Goal: Task Accomplishment & Management: Manage account settings

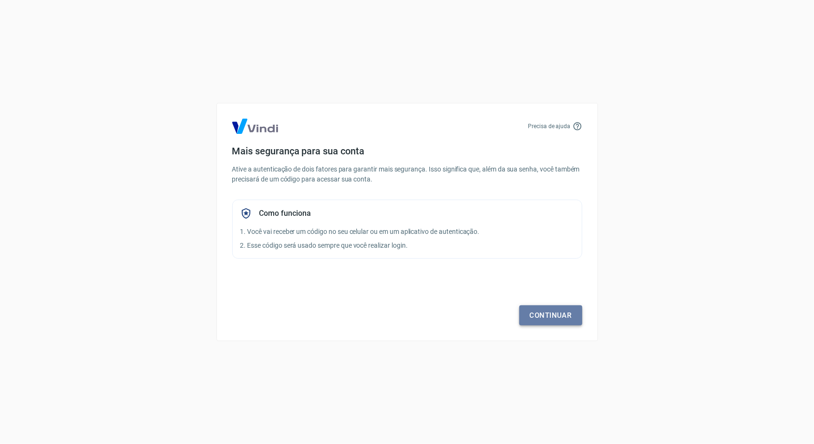
click at [552, 308] on link "Continuar" at bounding box center [550, 316] width 63 height 20
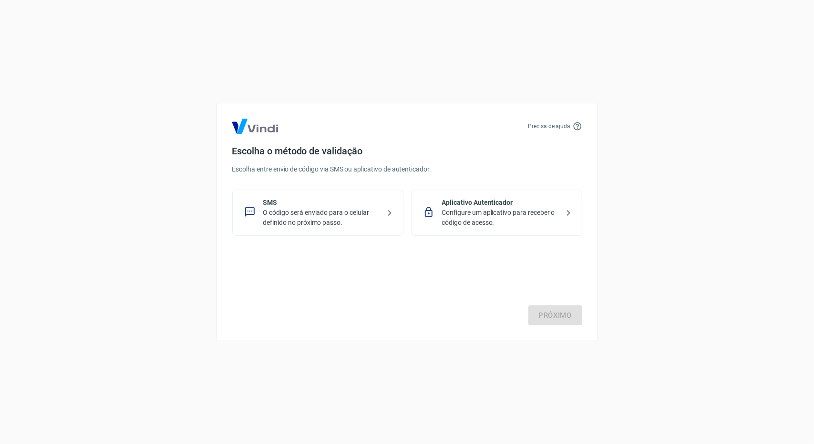
click at [357, 229] on div "SMS O código será enviado para o celular definido no próximo passo." at bounding box center [317, 213] width 171 height 46
click at [558, 314] on link "Próximo" at bounding box center [555, 316] width 54 height 20
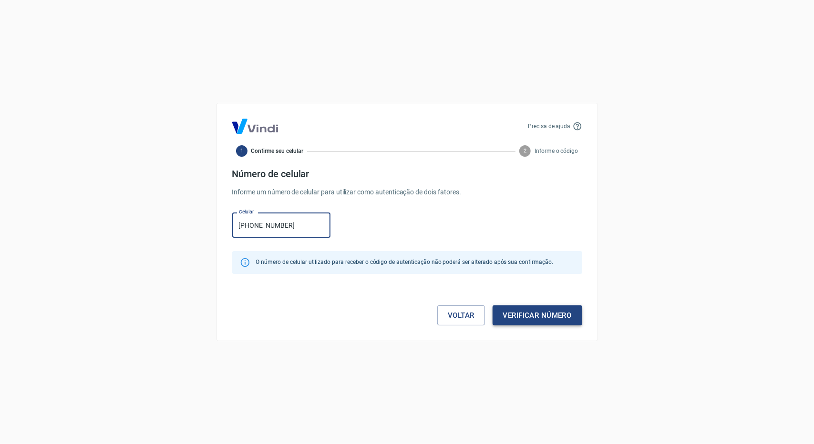
type input "[PHONE_NUMBER]"
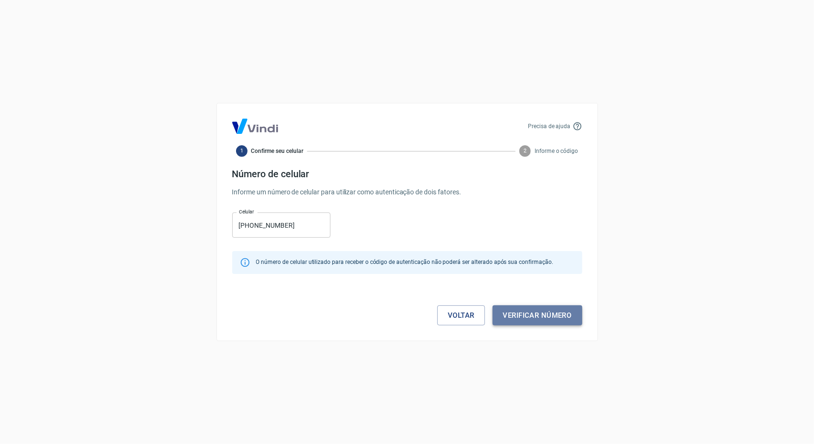
click at [550, 310] on button "Verificar número" at bounding box center [538, 316] width 90 height 20
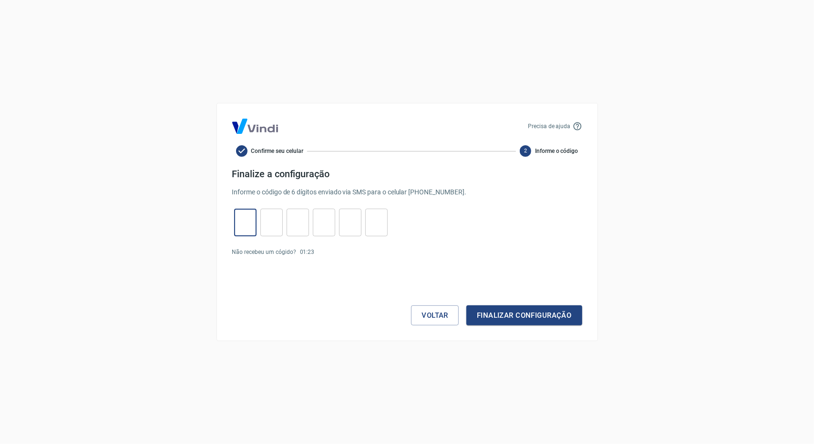
click at [248, 216] on input "tel" at bounding box center [245, 223] width 22 height 21
type input "6"
type input "5"
type input "4"
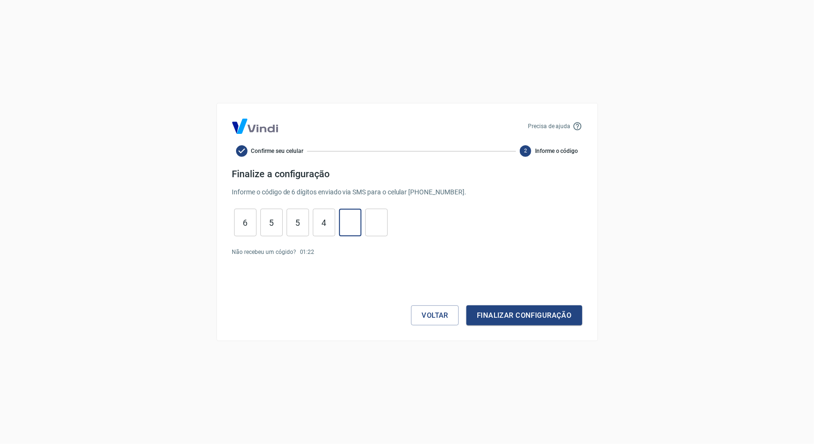
type input "8"
type input "0"
click at [466, 306] on button "Finalizar configuração" at bounding box center [523, 316] width 115 height 20
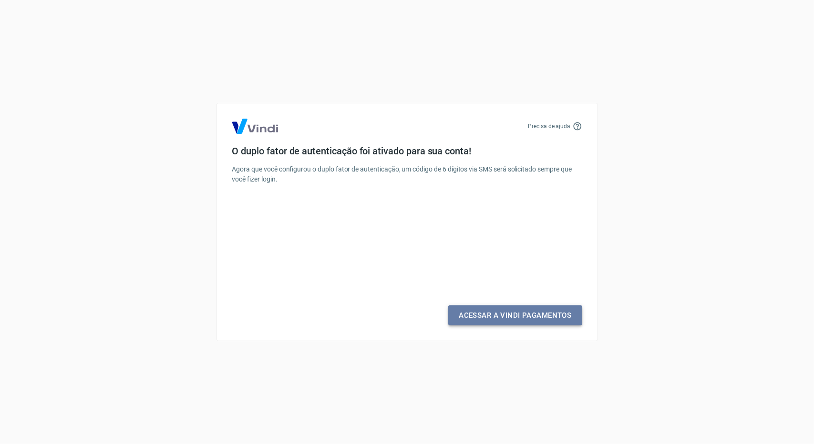
click at [466, 321] on link "Acessar a Vindi Pagamentos" at bounding box center [515, 316] width 134 height 20
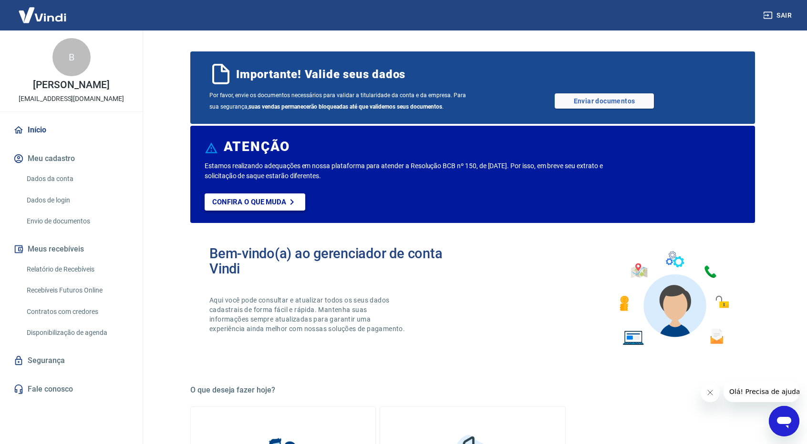
click at [267, 204] on p "Confira o que muda" at bounding box center [249, 202] width 74 height 9
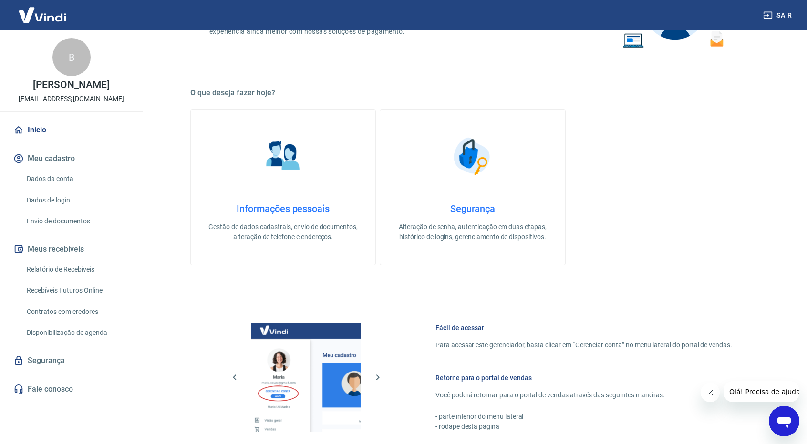
scroll to position [305, 0]
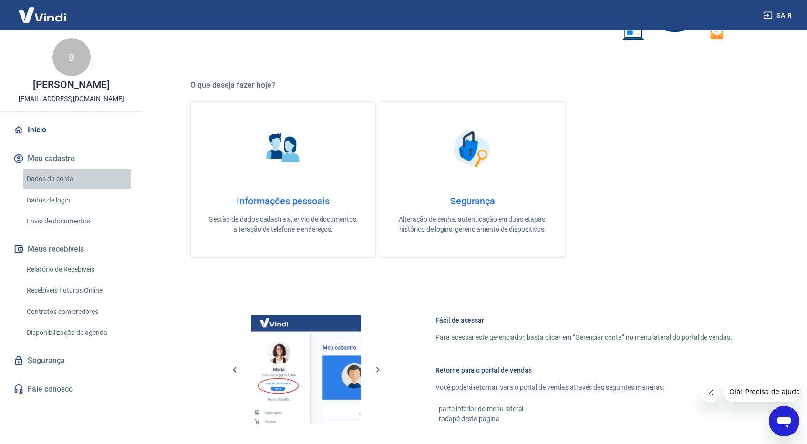
click at [45, 182] on link "Dados da conta" at bounding box center [77, 179] width 108 height 20
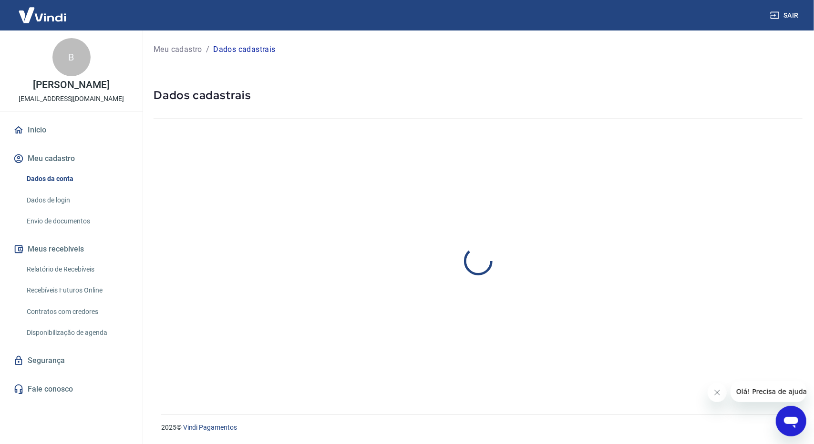
select select "DF"
select select "business"
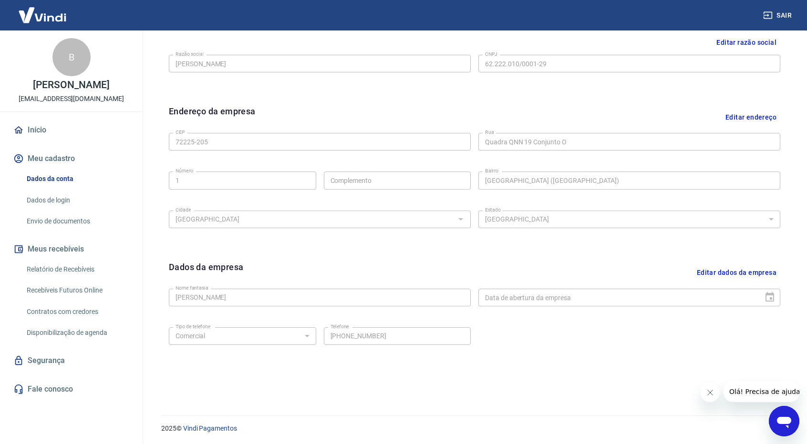
scroll to position [243, 0]
click at [41, 208] on link "Dados de login" at bounding box center [77, 201] width 108 height 20
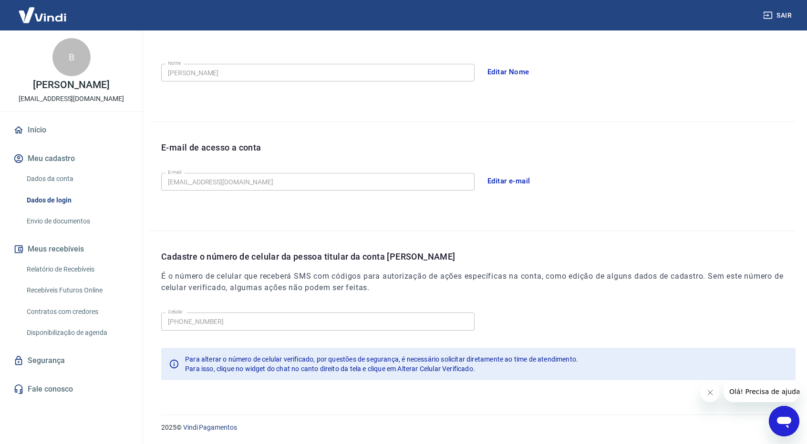
scroll to position [165, 0]
click at [61, 222] on link "Envio de documentos" at bounding box center [77, 222] width 108 height 20
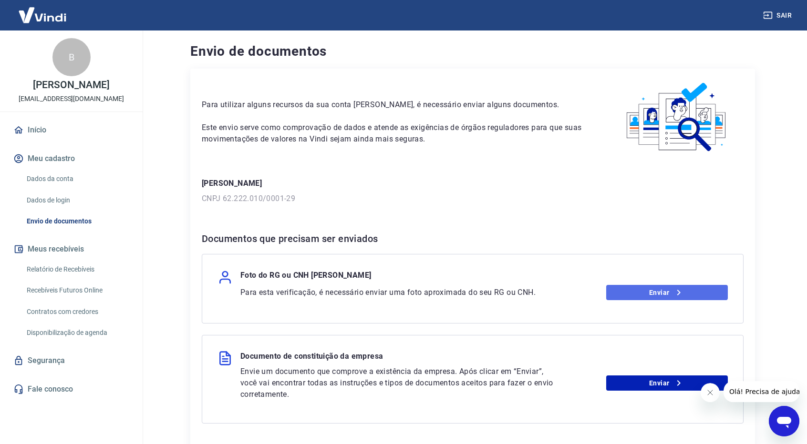
click at [649, 291] on link "Enviar" at bounding box center [667, 292] width 122 height 15
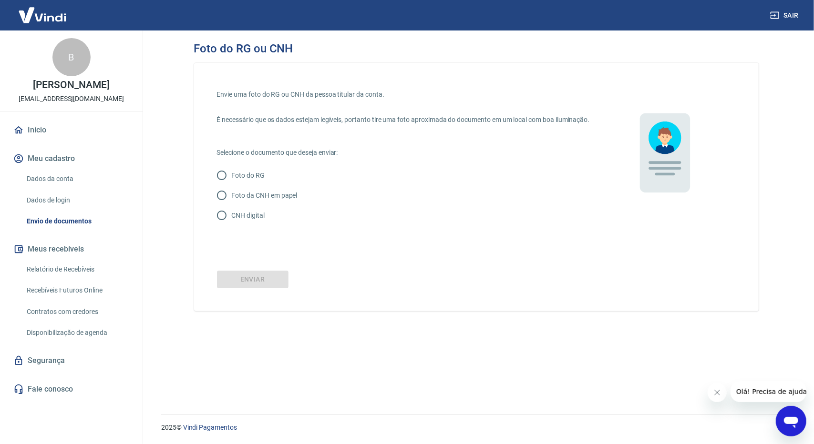
click at [270, 201] on p "Foto da CNH em papel" at bounding box center [265, 196] width 66 height 10
click at [232, 205] on input "Foto da CNH em papel" at bounding box center [222, 195] width 20 height 20
radio input "true"
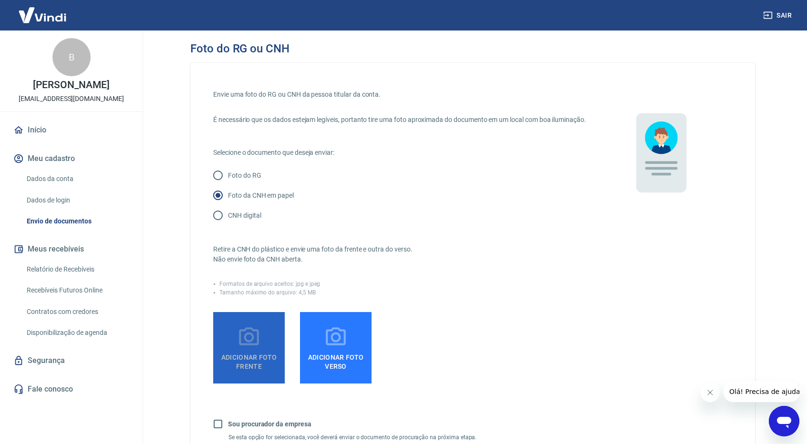
click at [234, 367] on span "Adicionar foto frente" at bounding box center [249, 359] width 64 height 21
click at [0, 0] on input "Adicionar foto frente" at bounding box center [0, 0] width 0 height 0
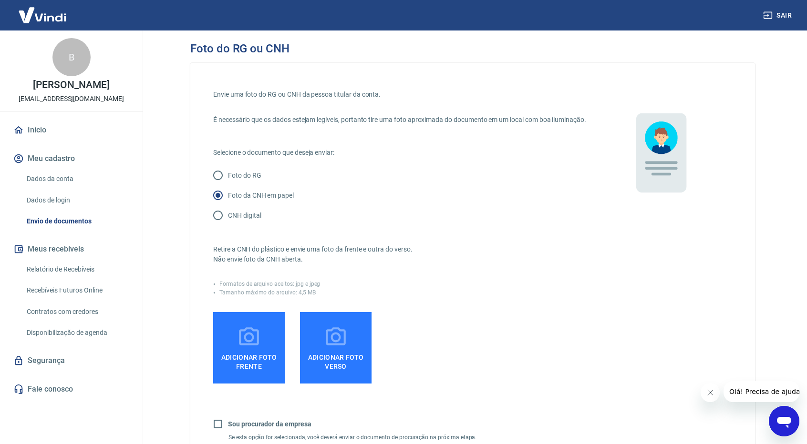
click at [242, 226] on label "CNH digital" at bounding box center [393, 215] width 370 height 20
click at [228, 226] on input "CNH digital" at bounding box center [218, 215] width 20 height 20
radio input "true"
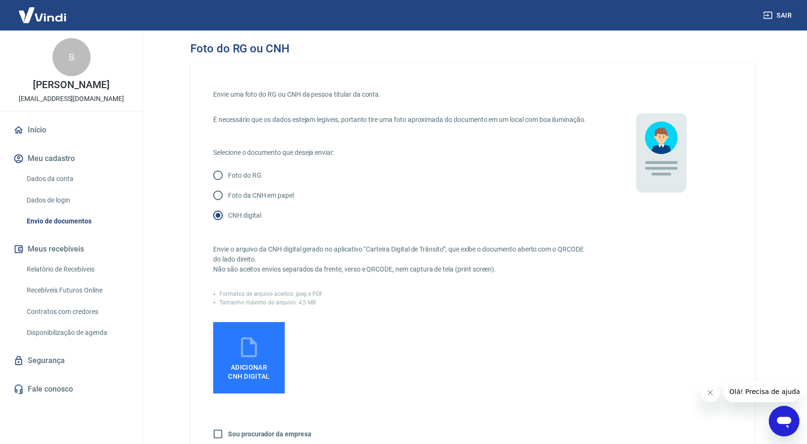
click at [267, 362] on label "Adicionar CNH Digital" at bounding box center [249, 358] width 72 height 72
click at [0, 0] on input "Adicionar CNH Digital" at bounding box center [0, 0] width 0 height 0
click at [245, 201] on p "Foto da CNH em papel" at bounding box center [261, 196] width 66 height 10
click at [228, 205] on input "Foto da CNH em papel" at bounding box center [218, 195] width 20 height 20
radio input "true"
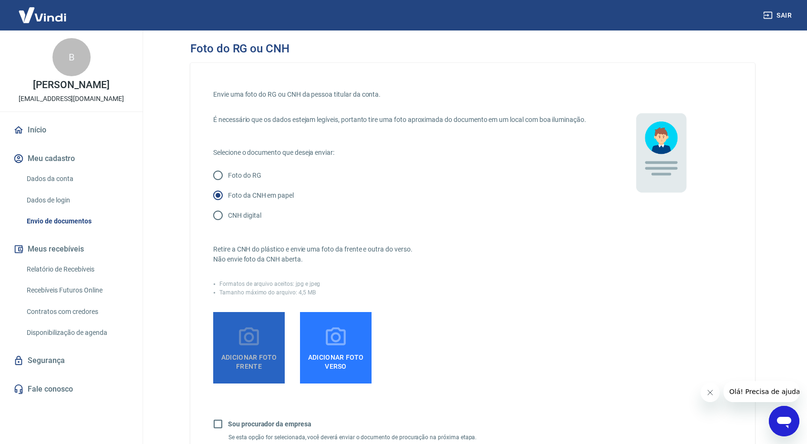
click at [224, 368] on span "Adicionar foto frente" at bounding box center [249, 359] width 64 height 21
click at [0, 0] on input "Adicionar foto frente" at bounding box center [0, 0] width 0 height 0
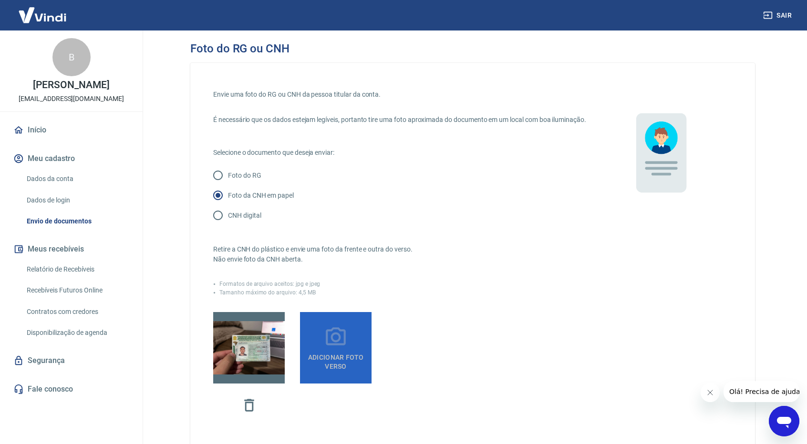
click at [341, 346] on icon at bounding box center [336, 337] width 20 height 18
click at [0, 0] on input "Adicionar foto verso" at bounding box center [0, 0] width 0 height 0
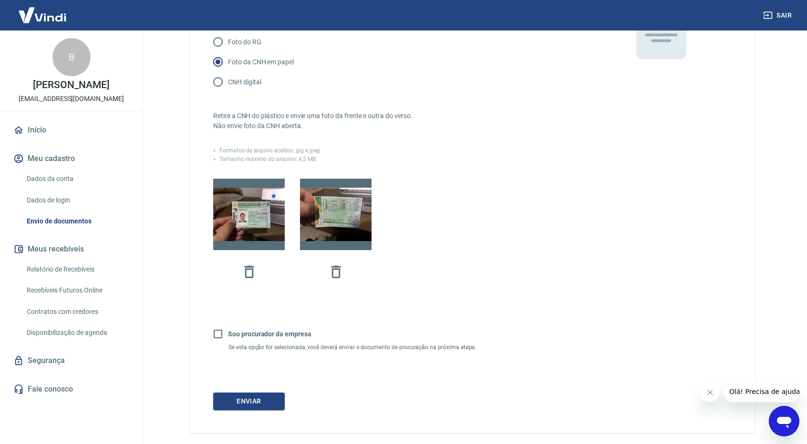
scroll to position [153, 0]
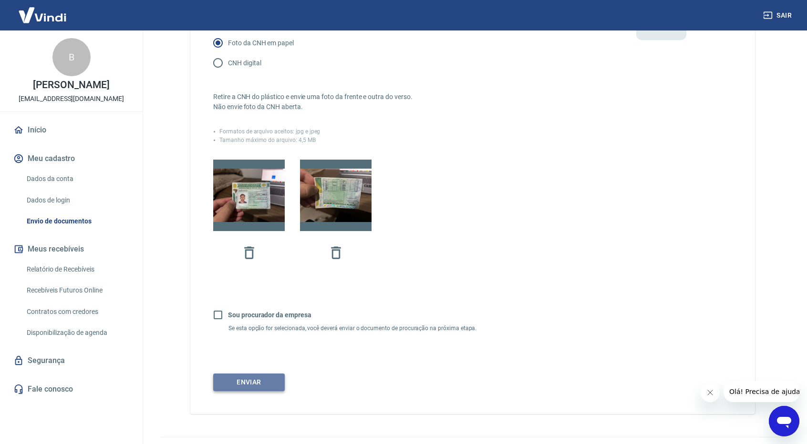
click at [238, 388] on button "Enviar" at bounding box center [249, 383] width 72 height 18
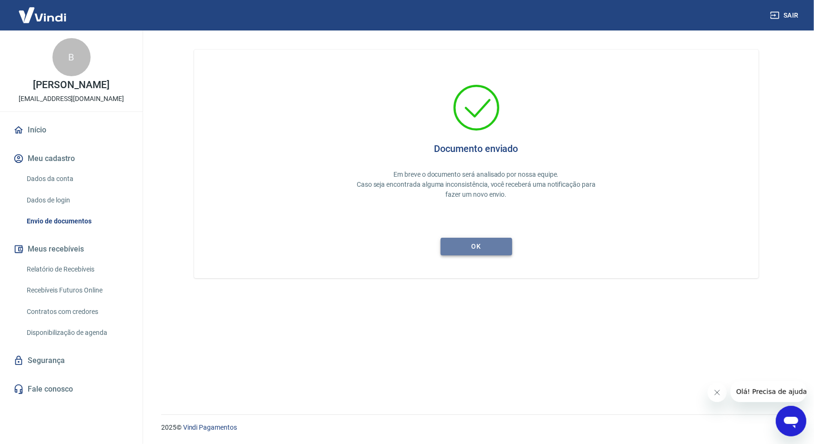
click at [454, 241] on button "ok" at bounding box center [477, 247] width 72 height 18
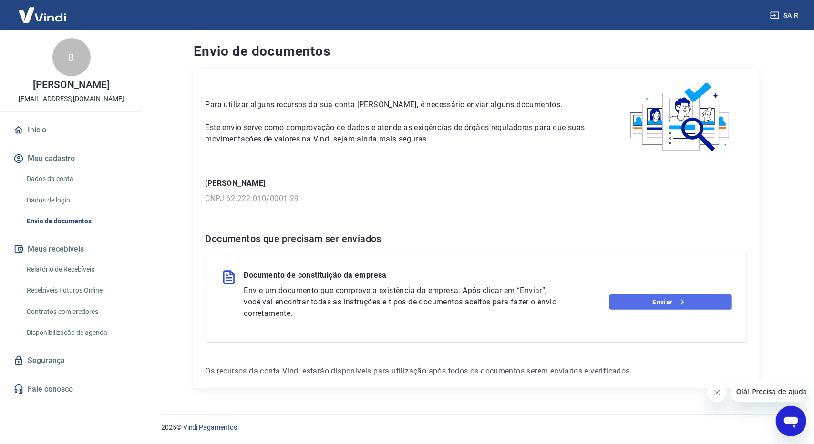
click at [636, 305] on link "Enviar" at bounding box center [670, 302] width 122 height 15
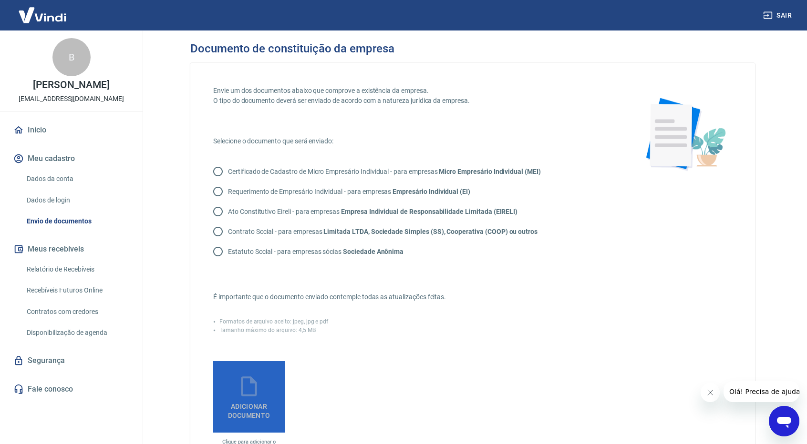
click at [224, 386] on label "Adicionar documento" at bounding box center [249, 397] width 72 height 72
click at [0, 0] on input "Adicionar documento" at bounding box center [0, 0] width 0 height 0
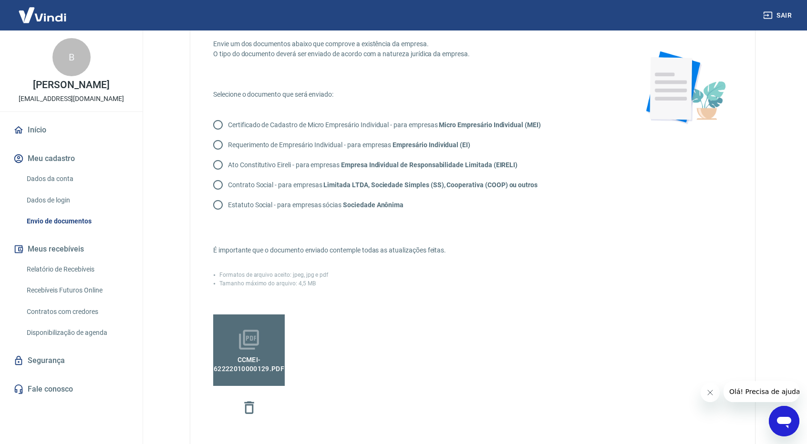
scroll to position [38, 0]
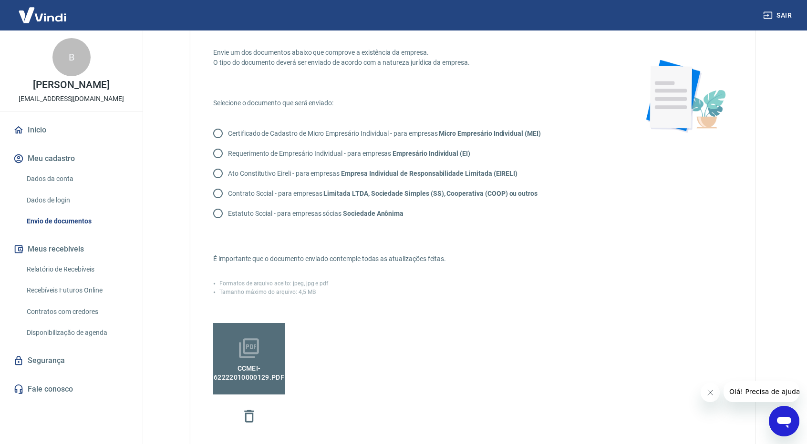
click at [300, 137] on p "Certificado de Cadastro de Micro Empresário Individual - para empresas Micro Em…" at bounding box center [384, 134] width 313 height 10
click at [228, 137] on input "Certificado de Cadastro de Micro Empresário Individual - para empresas Micro Em…" at bounding box center [218, 133] width 20 height 20
radio input "true"
click at [208, 144] on input "Requerimento de Empresário Individual - para empresas Empresário Individual (EI)" at bounding box center [218, 154] width 20 height 20
radio input "true"
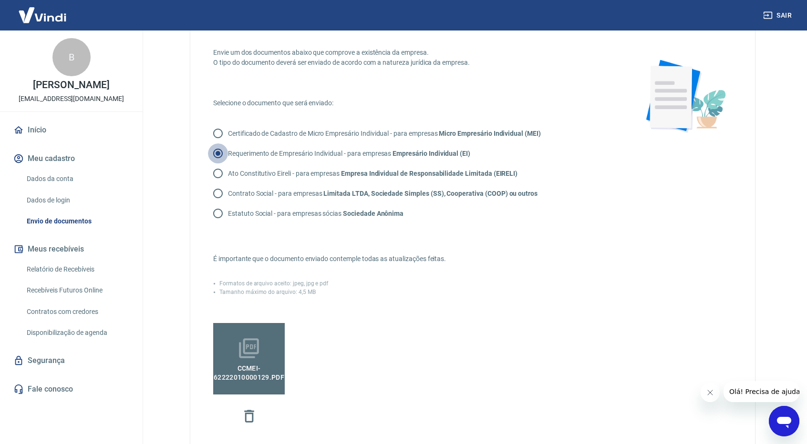
click at [208, 123] on input "Certificado de Cadastro de Micro Empresário Individual - para empresas Micro Em…" at bounding box center [218, 133] width 20 height 20
radio input "true"
click at [442, 281] on div "Formatos de arquivo aceito: jpeg, jpg e pdf" at bounding box center [413, 283] width 401 height 9
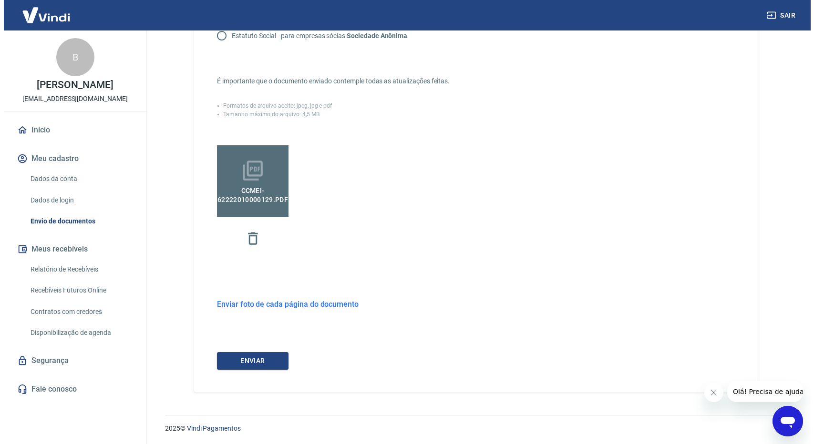
scroll to position [216, 0]
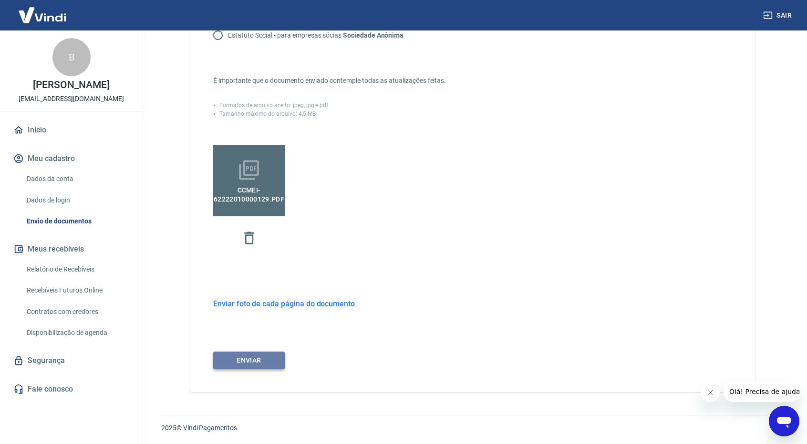
click at [252, 363] on button "ENVIAR" at bounding box center [249, 361] width 72 height 18
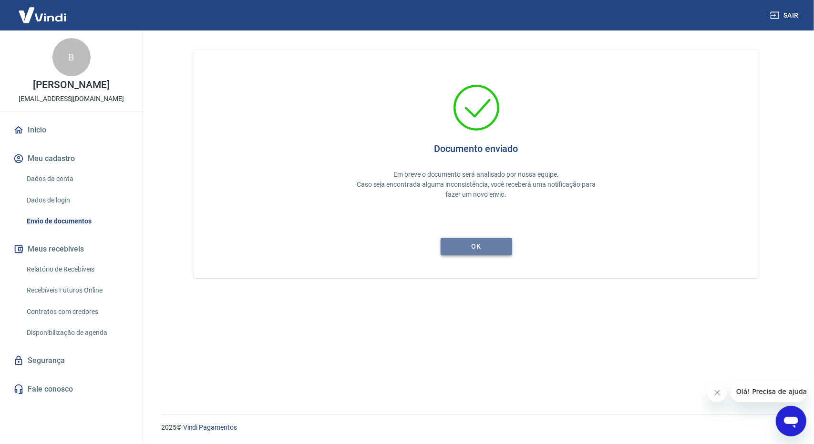
click at [461, 241] on button "ok" at bounding box center [477, 247] width 72 height 18
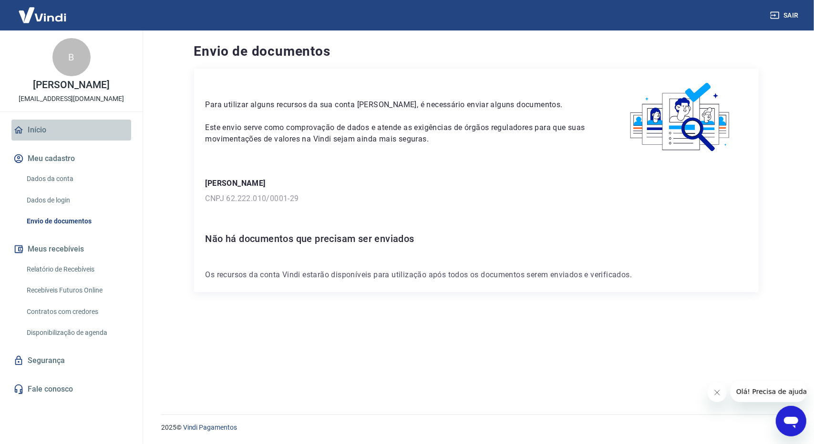
click at [70, 134] on link "Início" at bounding box center [71, 130] width 120 height 21
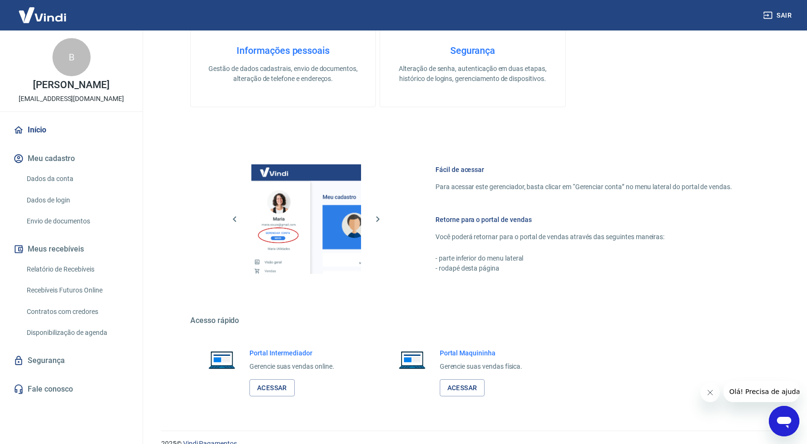
scroll to position [397, 0]
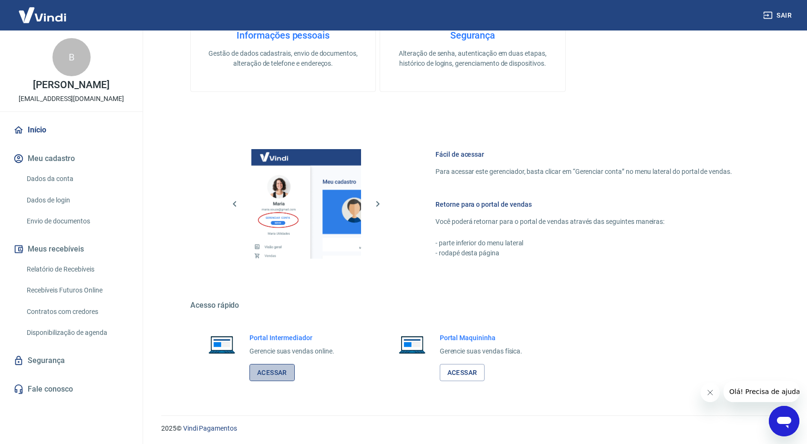
click at [270, 376] on link "Acessar" at bounding box center [271, 373] width 45 height 18
